Goal: Information Seeking & Learning: Learn about a topic

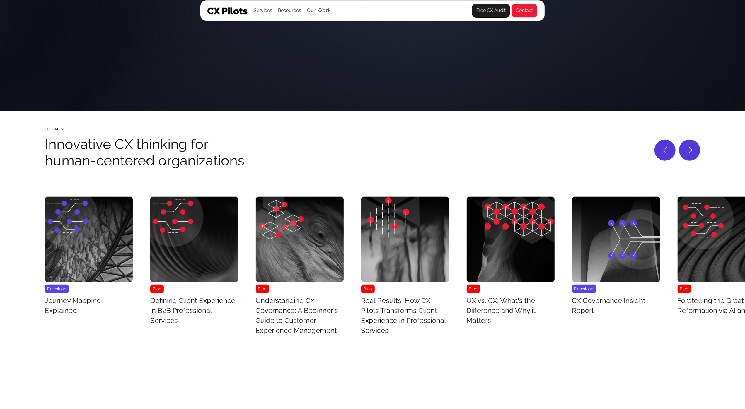
scroll to position [2694, 0]
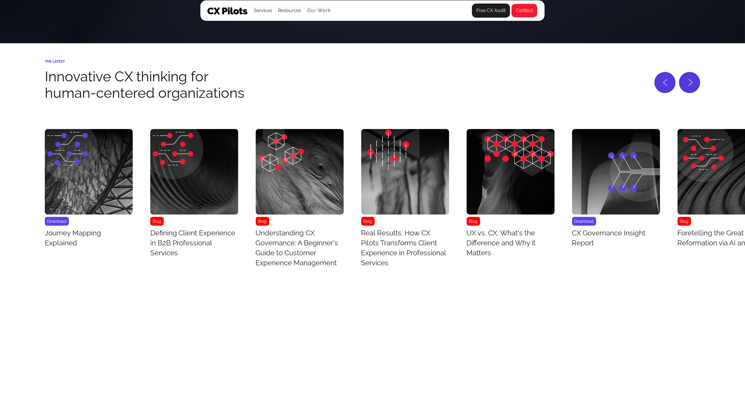
click at [74, 191] on img "1 / 43" at bounding box center [89, 171] width 88 height 85
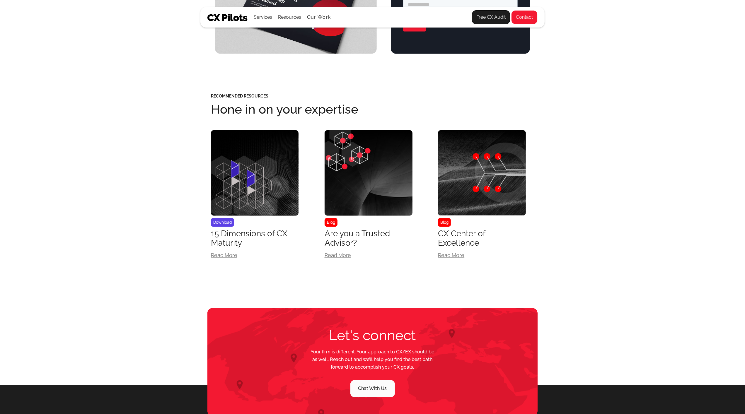
scroll to position [1032, 0]
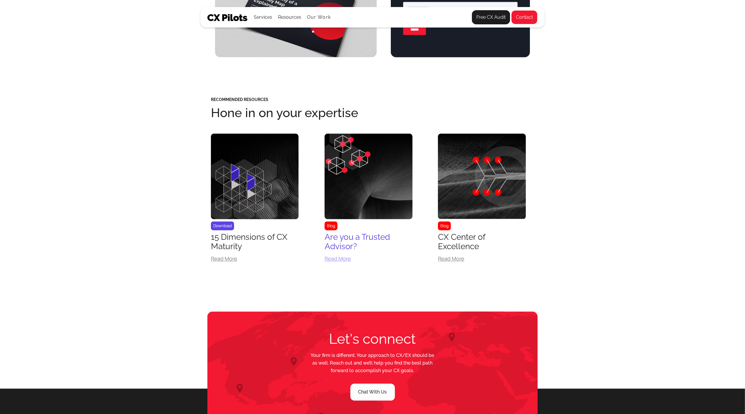
click at [359, 242] on div "Are you a Trusted Advisor?" at bounding box center [368, 242] width 88 height 19
